Goal: Information Seeking & Learning: Learn about a topic

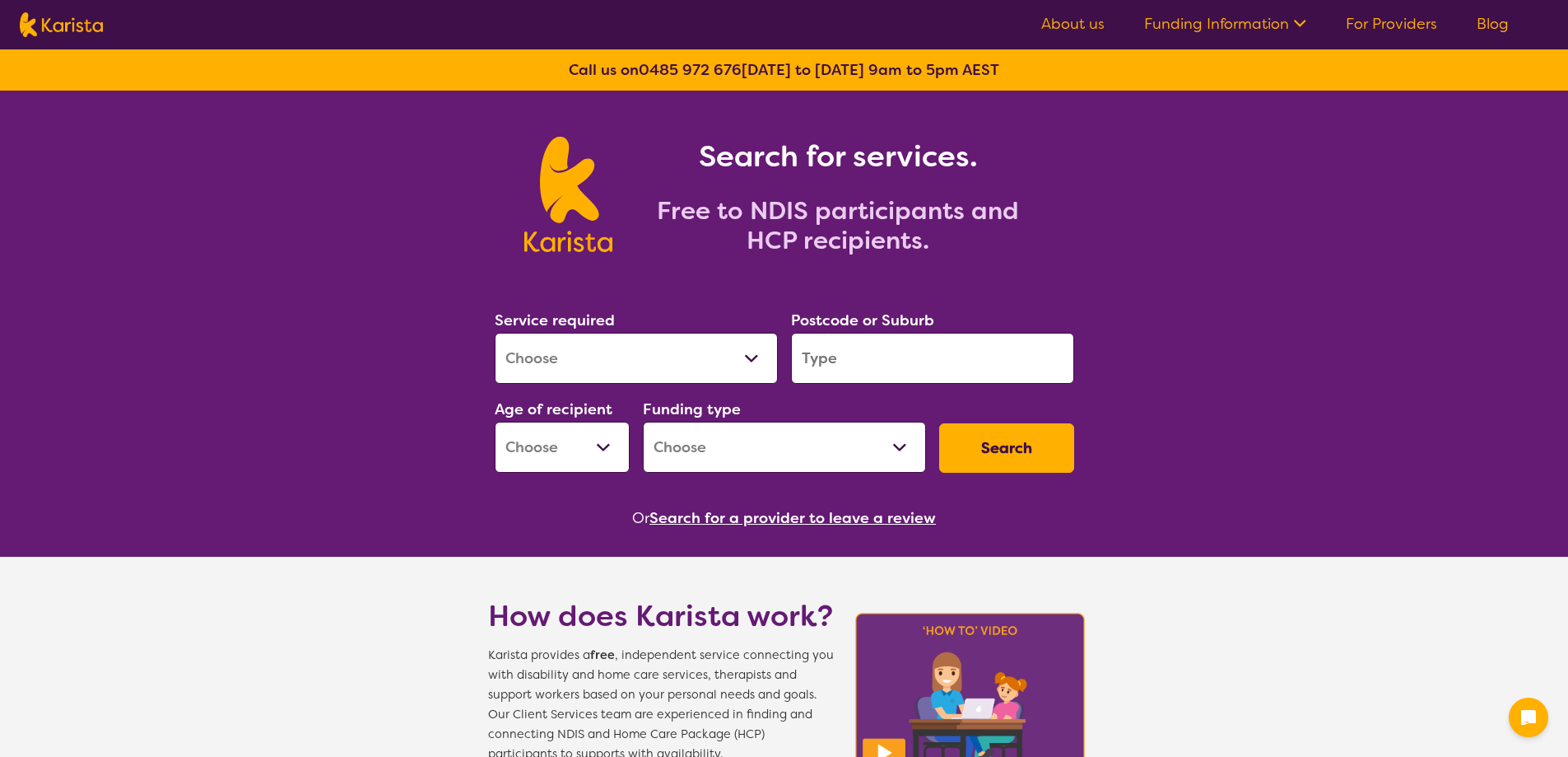
click at [757, 365] on select "Allied Health Assistant Assessment ([MEDICAL_DATA] or [MEDICAL_DATA]) Behaviour…" at bounding box center [636, 357] width 283 height 51
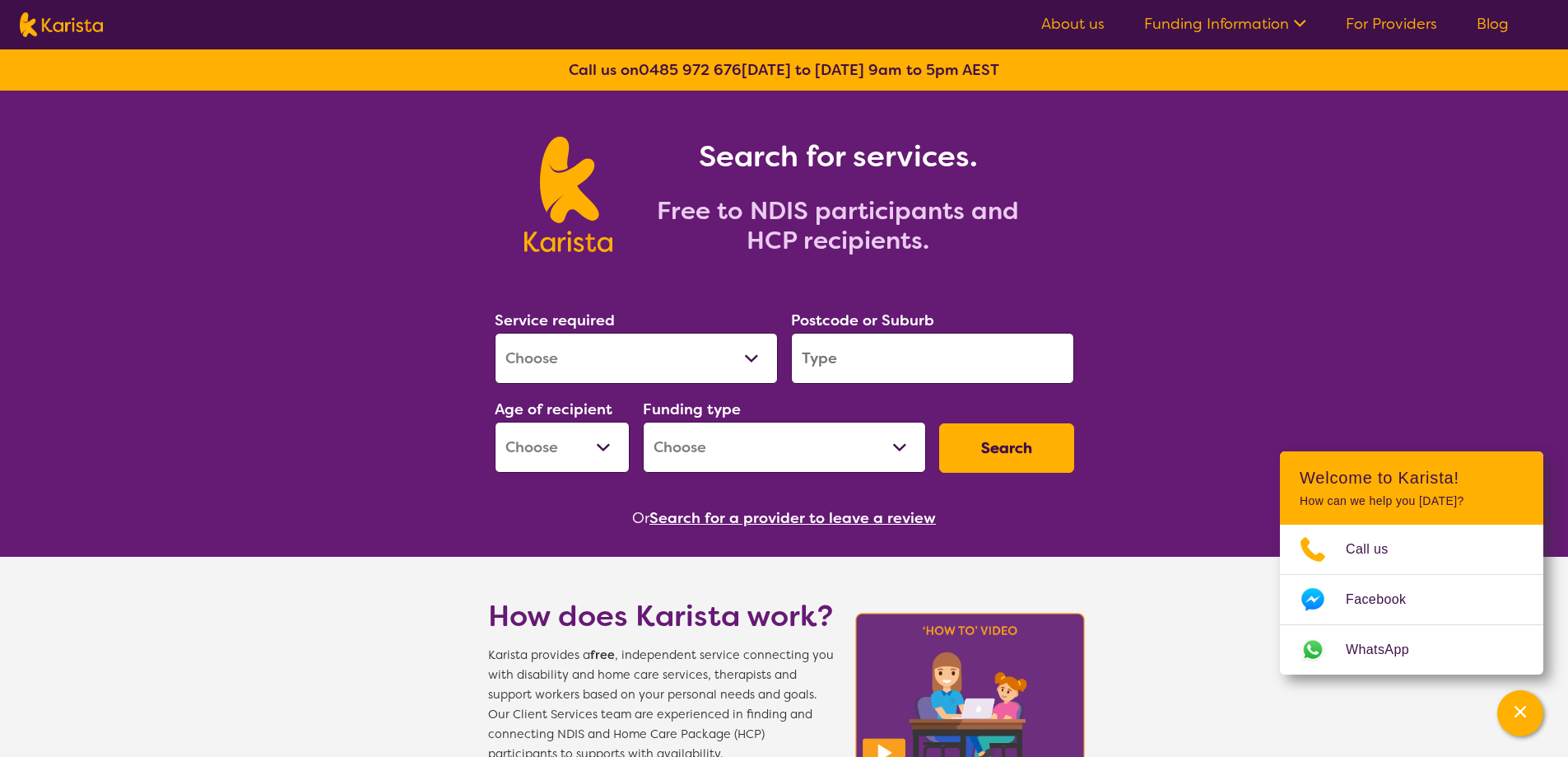
drag, startPoint x: 1251, startPoint y: 187, endPoint x: 1526, endPoint y: 122, distance: 282.6
click at [1256, 187] on div "Search for services. Free to NDIS participants and HCP recipients." at bounding box center [784, 176] width 1568 height 171
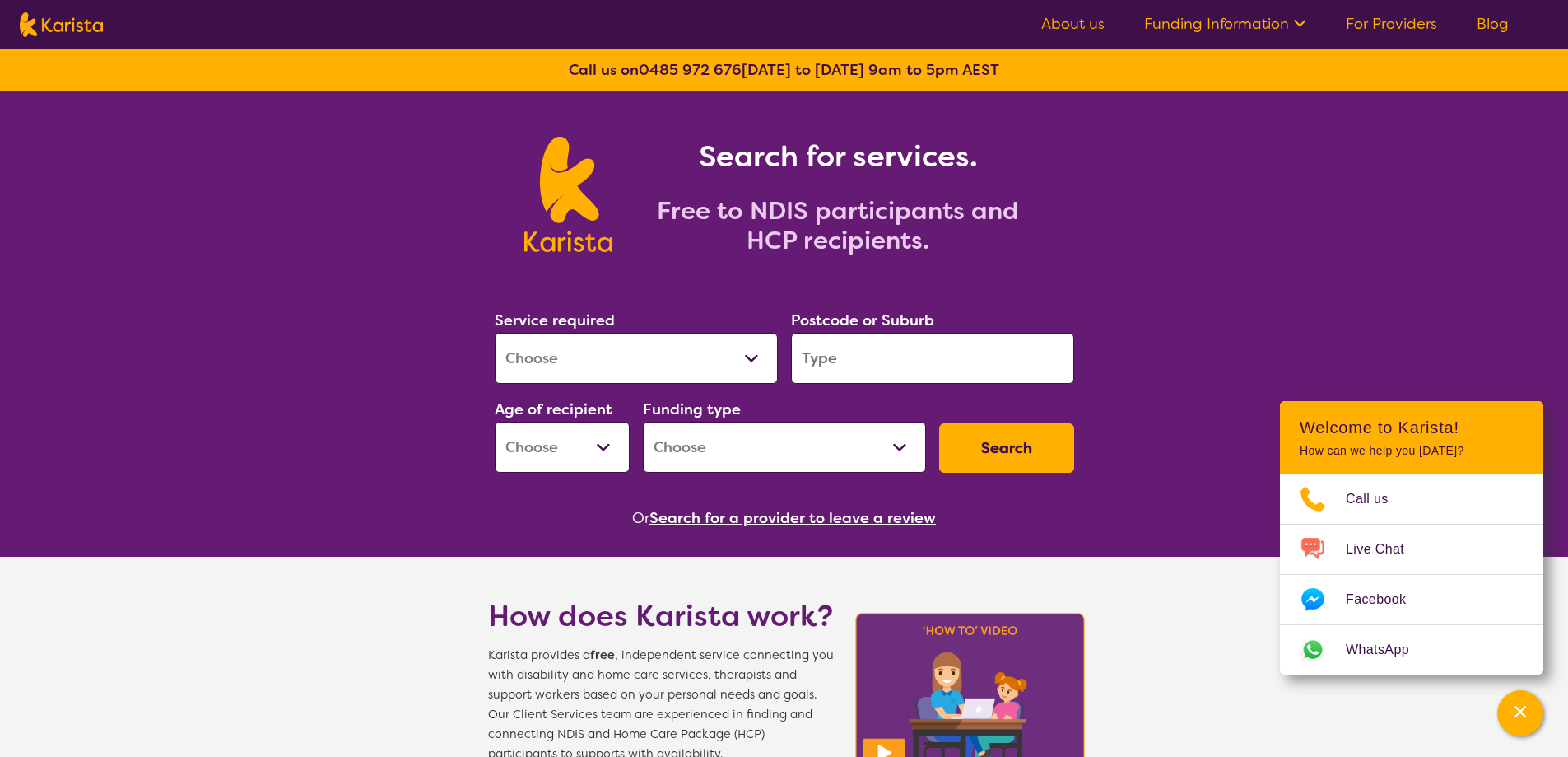
click at [912, 371] on input "search" at bounding box center [932, 357] width 283 height 51
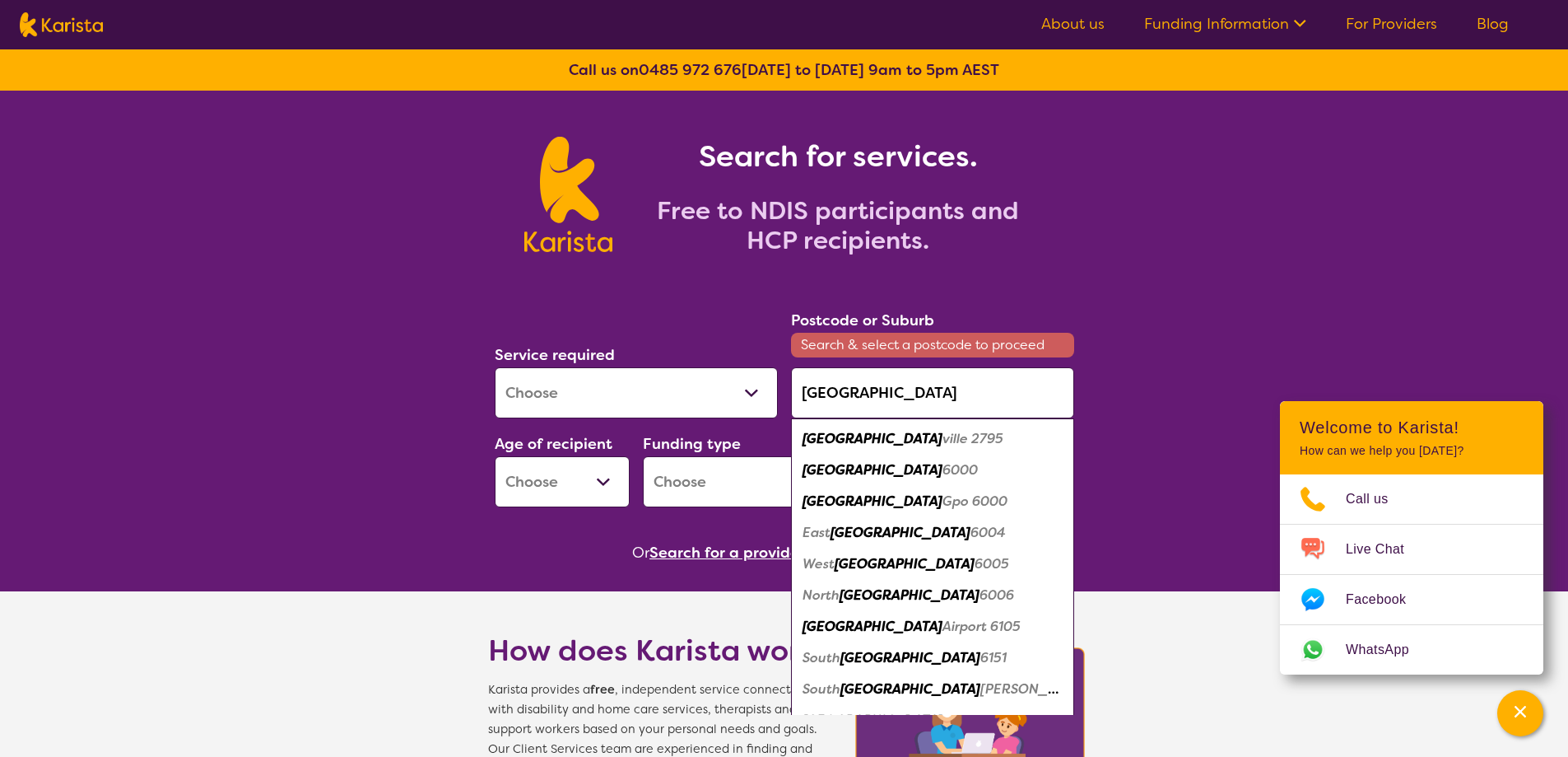
click at [832, 469] on em "[GEOGRAPHIC_DATA]" at bounding box center [873, 470] width 140 height 17
type input "6000"
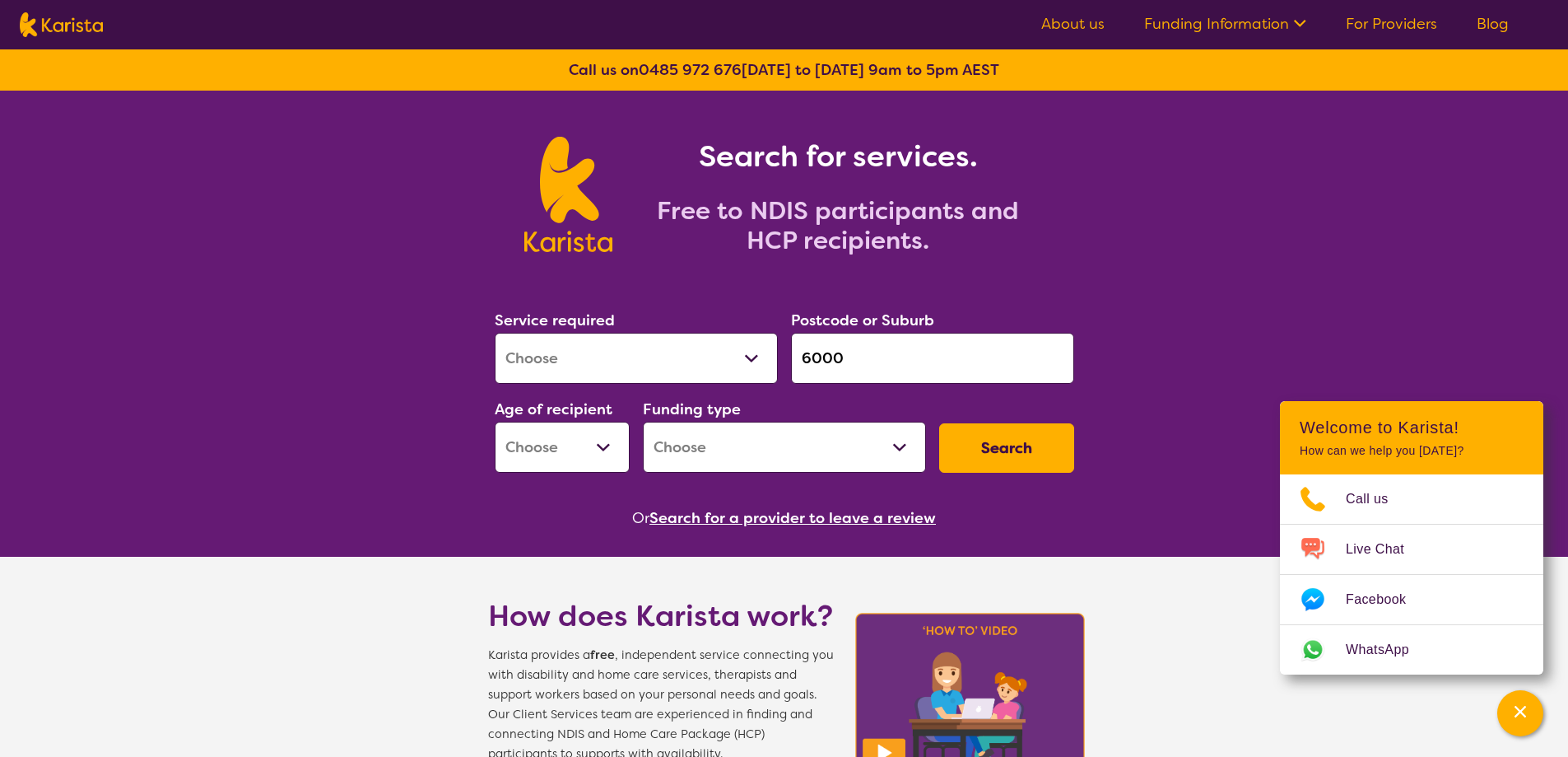
click at [898, 447] on select "Home Care Package (HCP) National Disability Insurance Scheme (NDIS) I don't know" at bounding box center [784, 447] width 283 height 51
select select "NDIS"
click at [643, 422] on select "Home Care Package (HCP) National Disability Insurance Scheme (NDIS) I don't know" at bounding box center [784, 447] width 283 height 51
click at [597, 454] on select "Early Childhood - 0 to 9 Child - 10 to 11 Adolescent - 12 to 17 Adult - 18 to 6…" at bounding box center [562, 447] width 135 height 51
select select "AD"
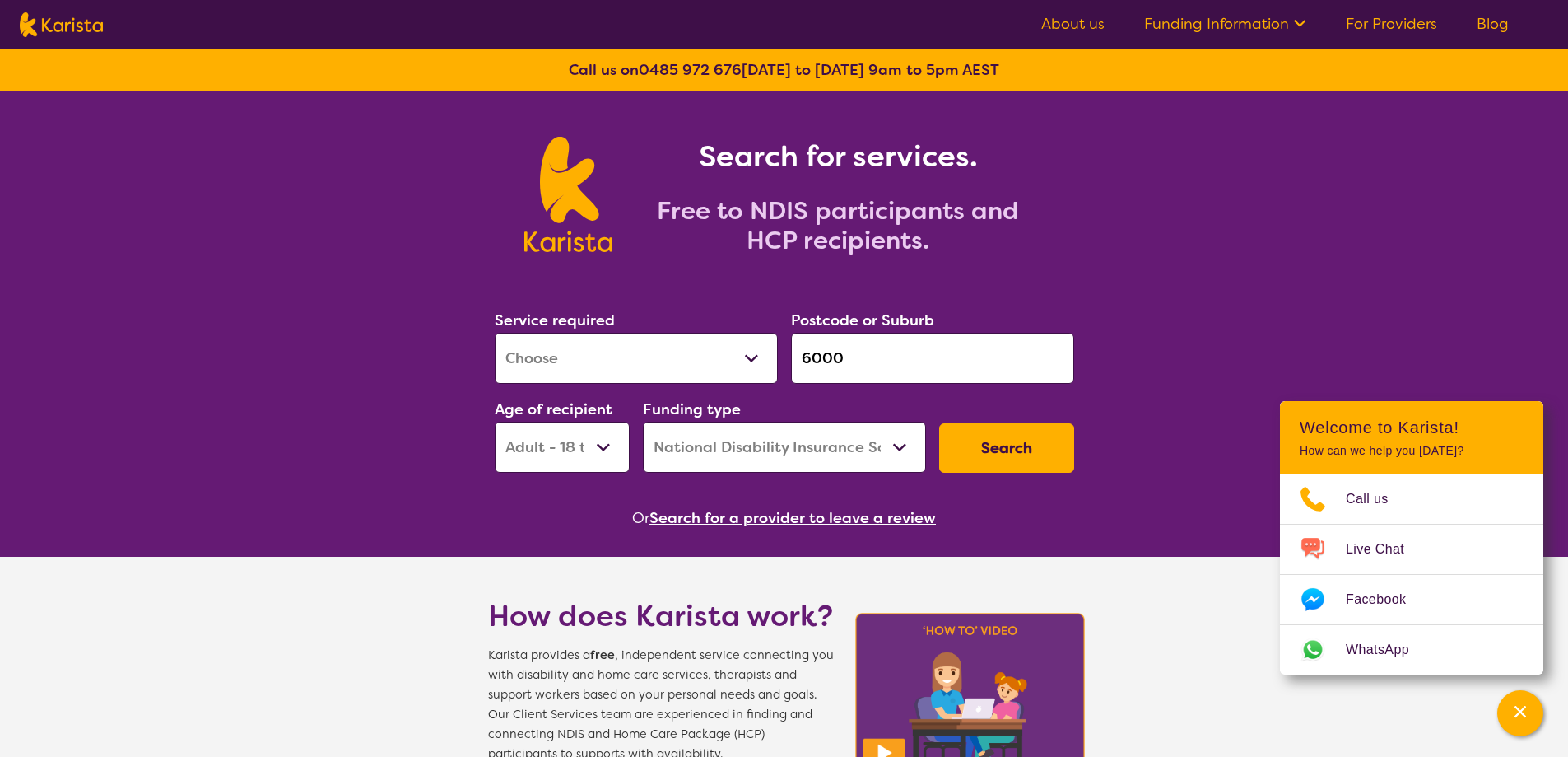
click at [495, 422] on select "Early Childhood - 0 to 9 Child - 10 to 11 Adolescent - 12 to 17 Adult - 18 to 6…" at bounding box center [562, 447] width 135 height 51
click at [997, 446] on button "Search" at bounding box center [1006, 448] width 135 height 49
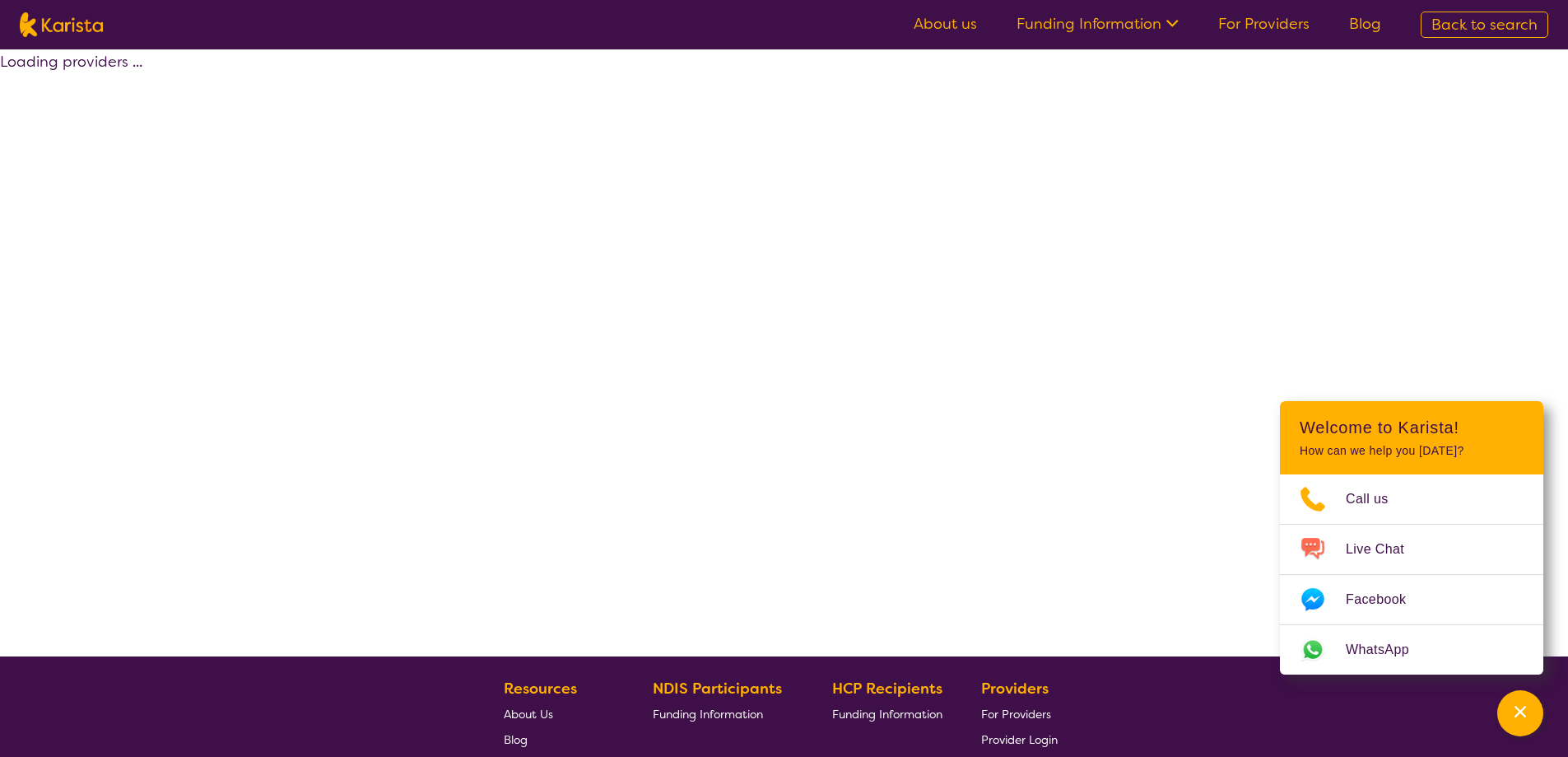
select select "by_score"
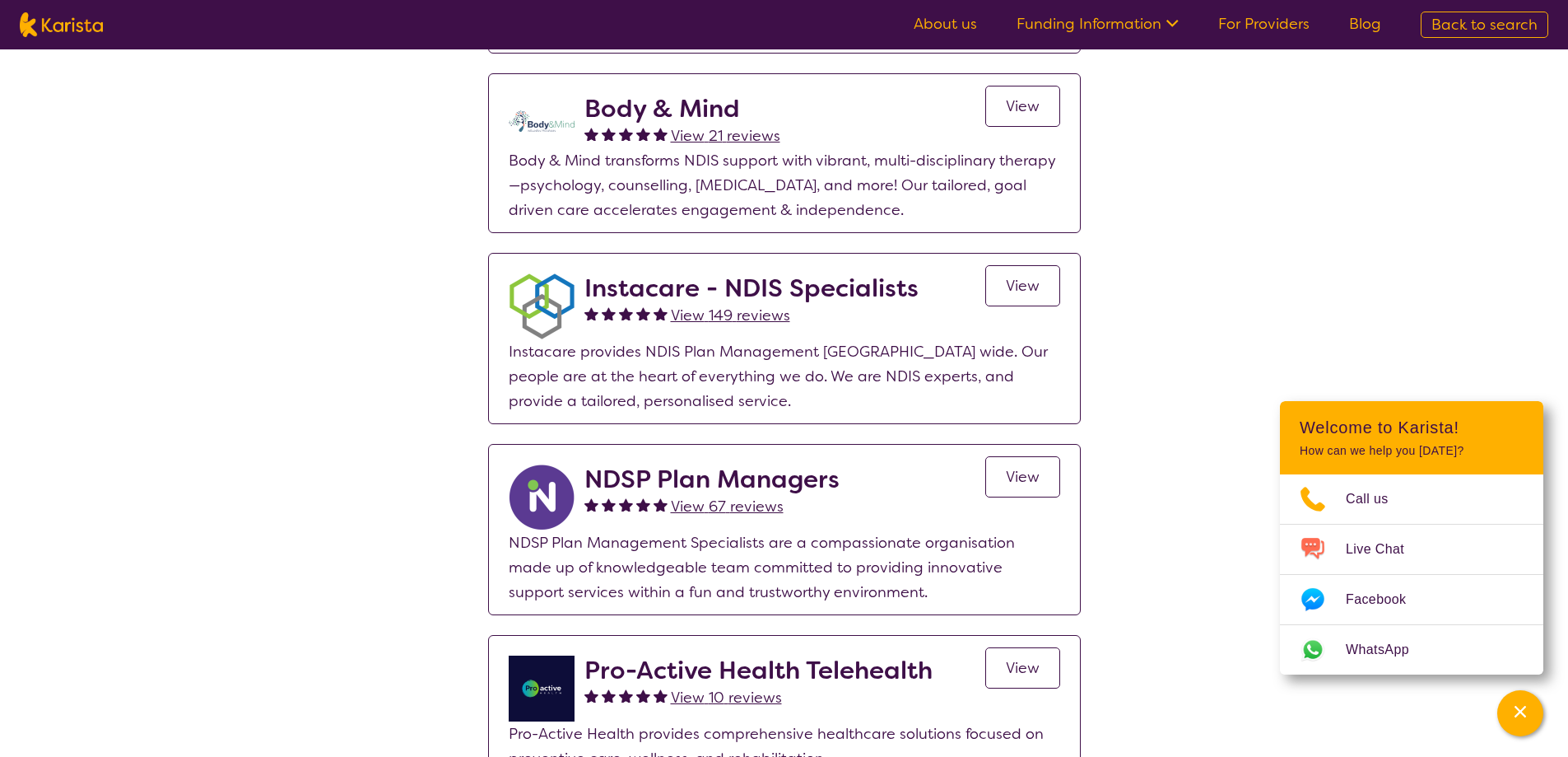
scroll to position [1551, 0]
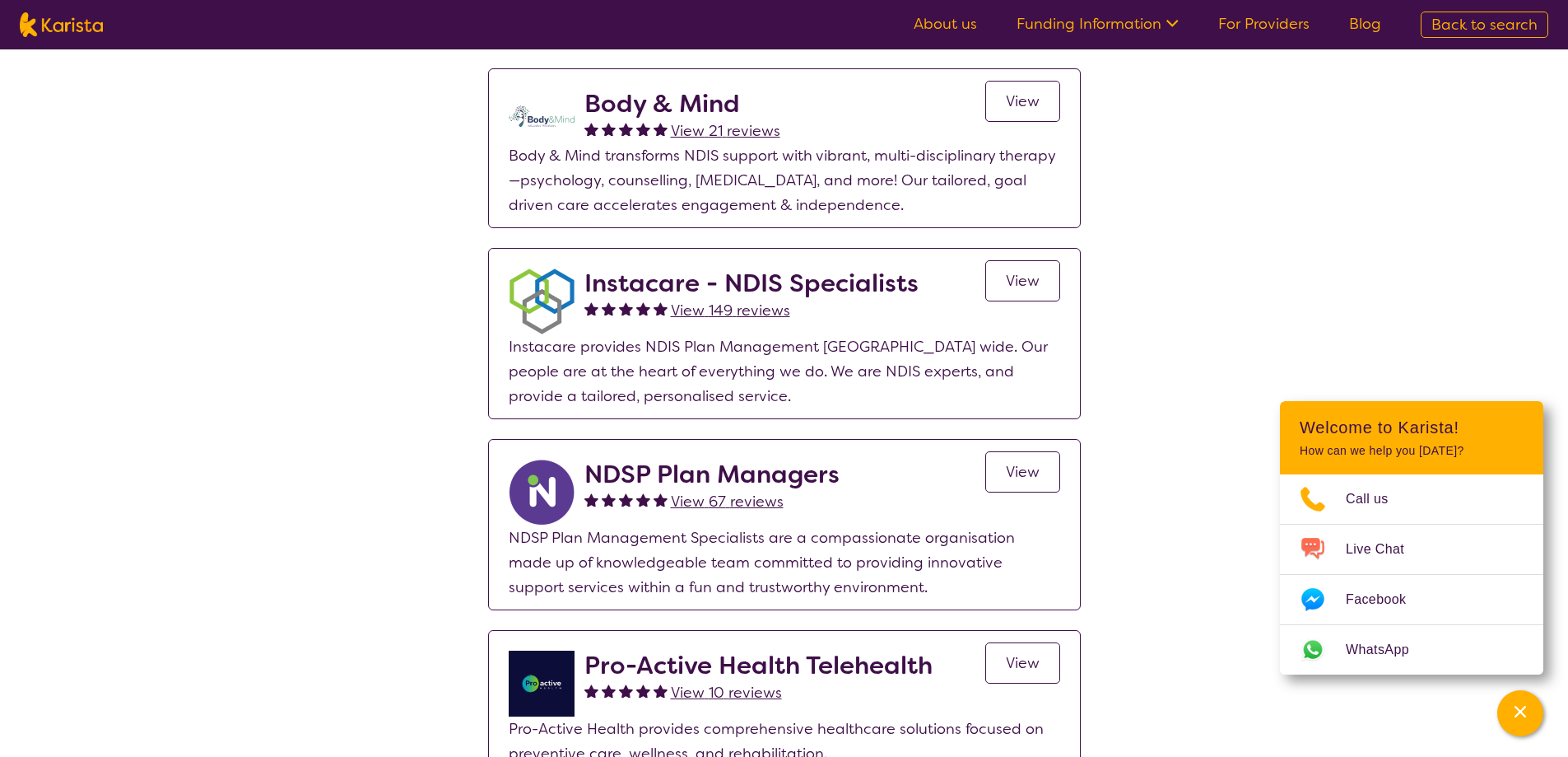
click at [1037, 281] on span "View" at bounding box center [1023, 281] width 34 height 20
